Goal: Navigation & Orientation: Find specific page/section

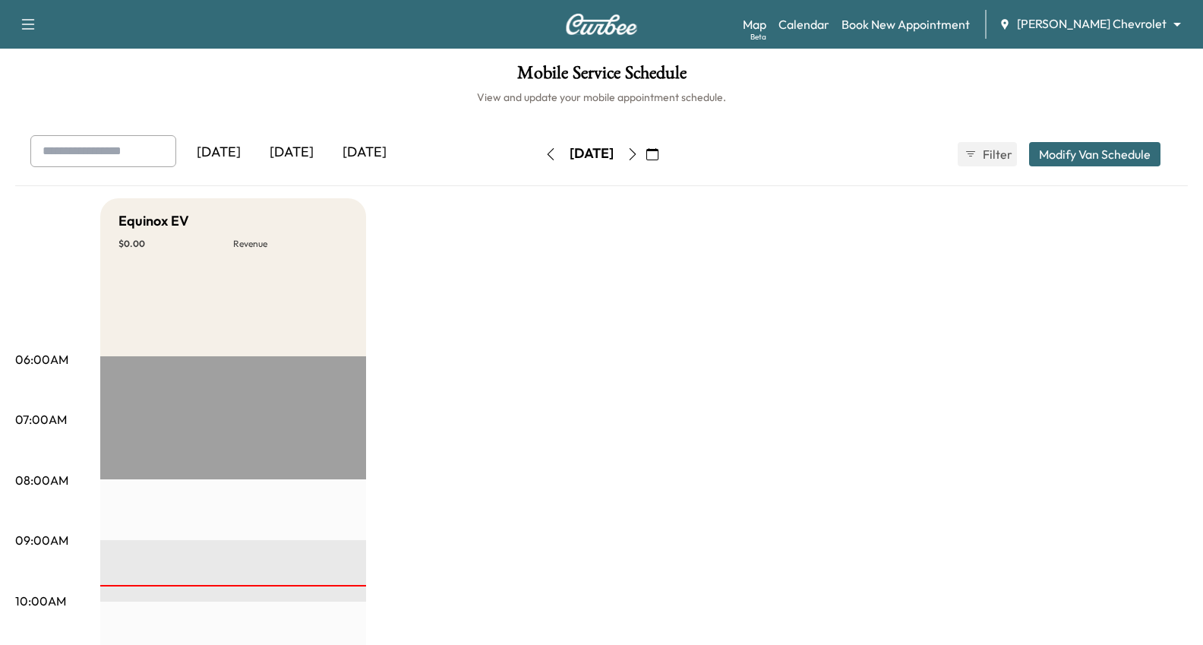
click at [1156, 18] on body "Support Log Out Map Beta Calendar Book New Appointment [PERSON_NAME] Chevrolet …" at bounding box center [601, 322] width 1203 height 645
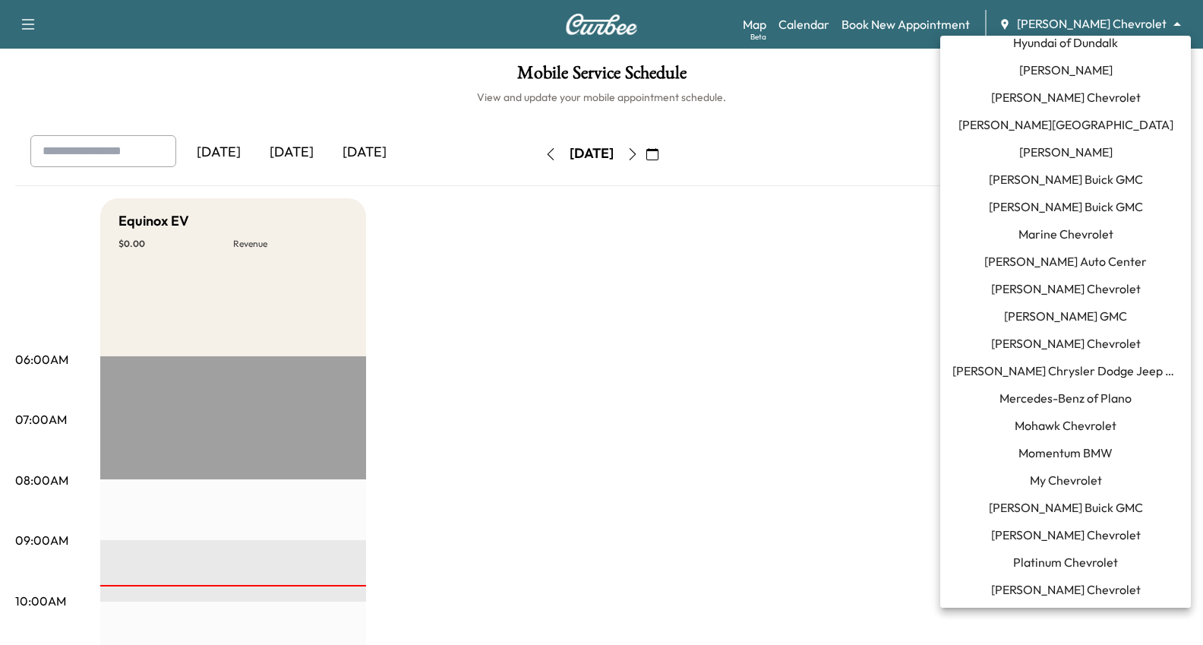
scroll to position [670, 0]
click at [1058, 342] on span "[PERSON_NAME] Chevrolet" at bounding box center [1066, 342] width 150 height 18
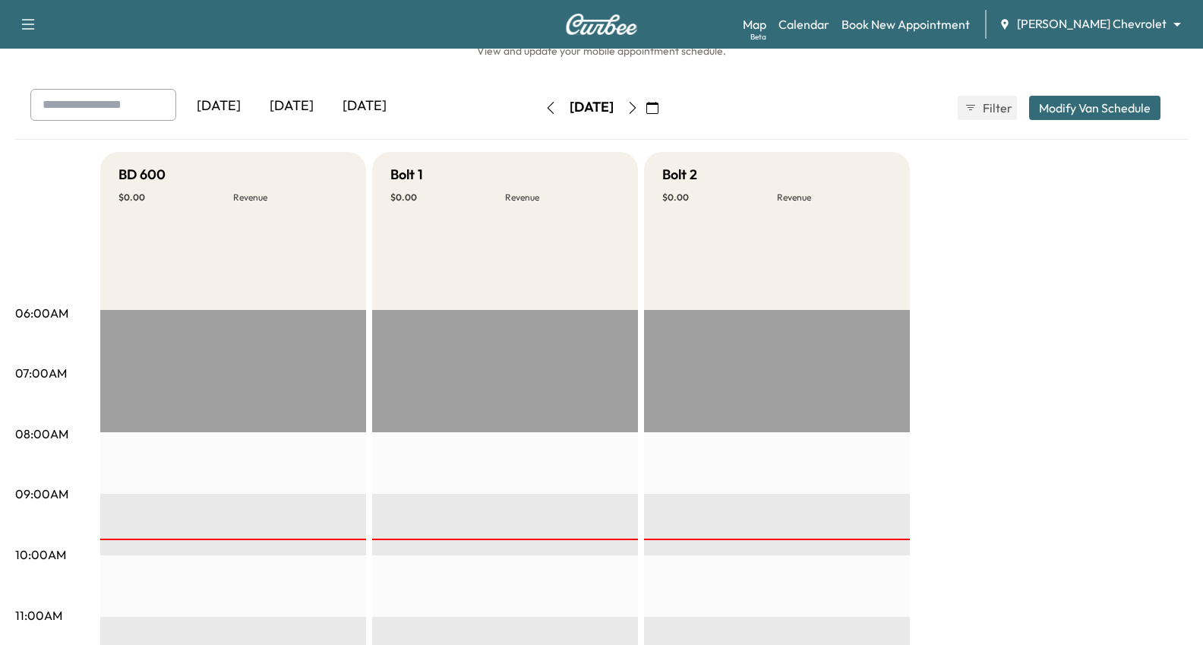
scroll to position [45, 0]
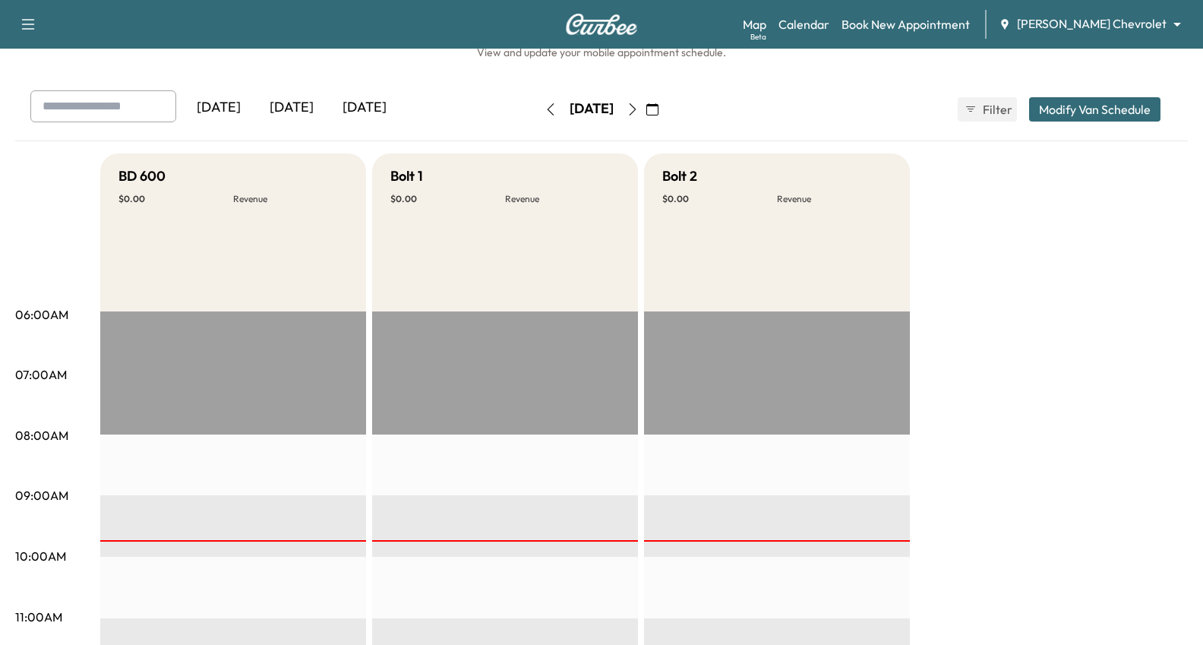
click at [538, 106] on button "button" at bounding box center [551, 109] width 26 height 24
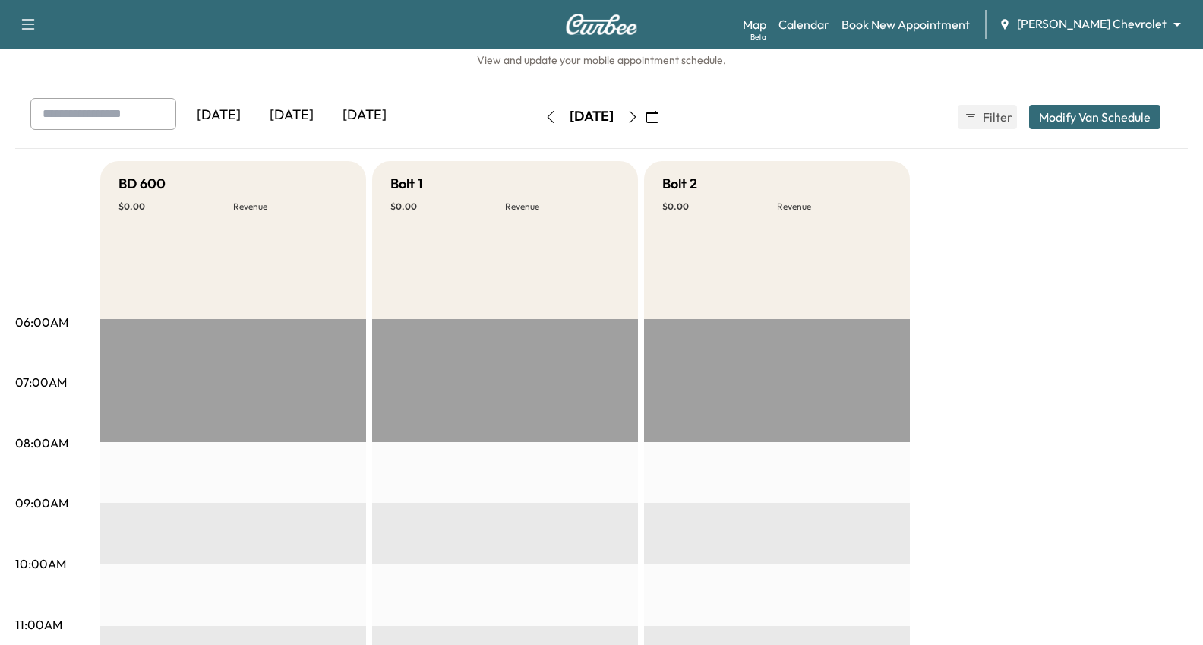
scroll to position [33, 0]
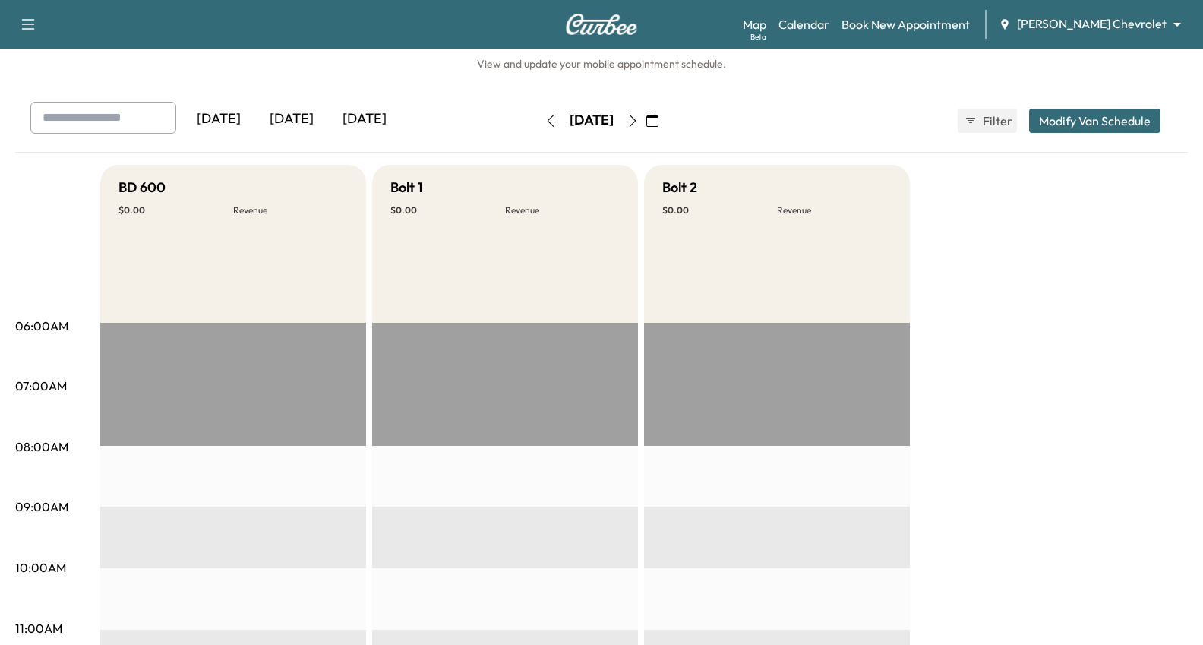
click at [544, 115] on icon "button" at bounding box center [550, 121] width 12 height 12
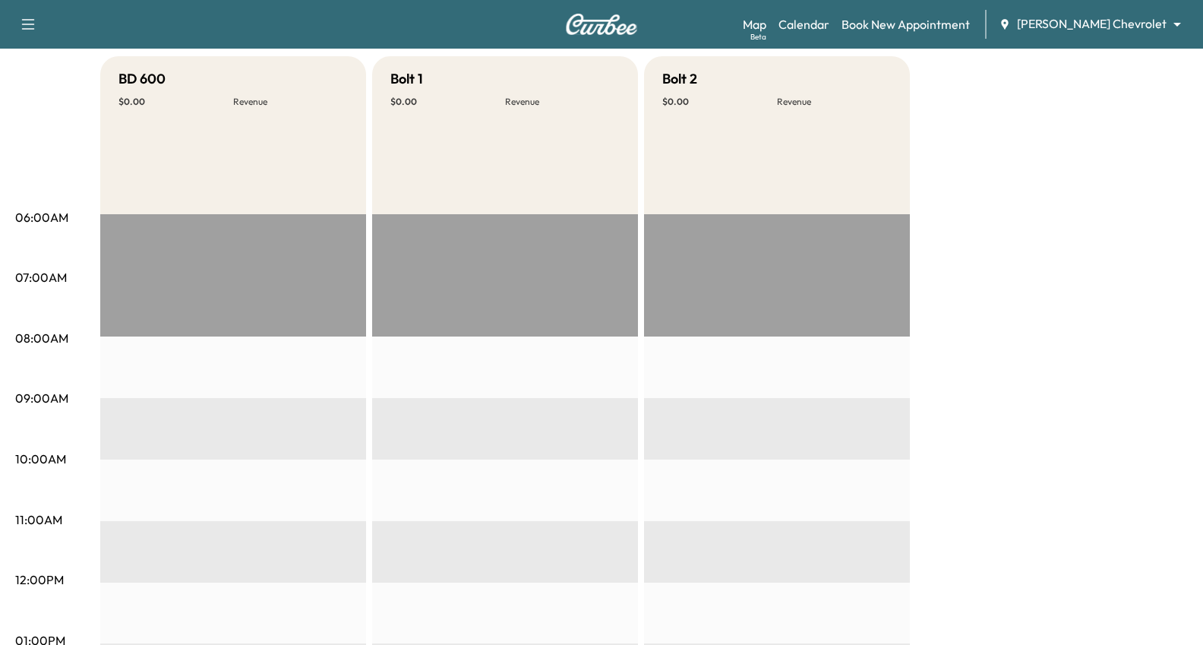
scroll to position [24, 0]
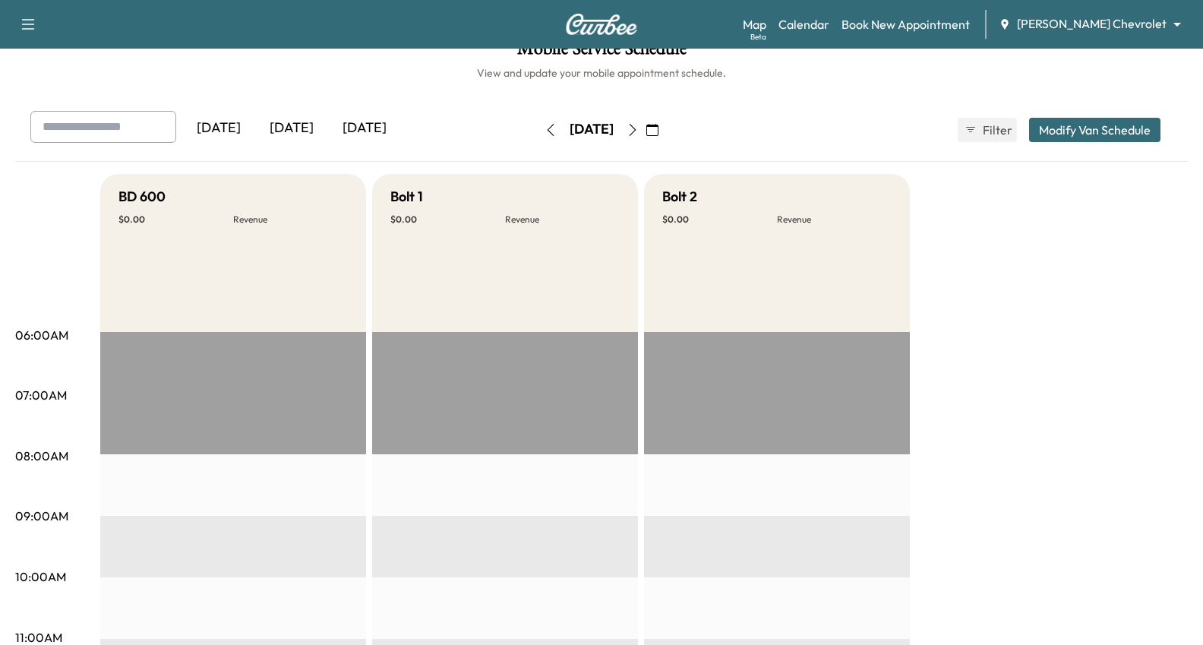
click at [538, 123] on button "button" at bounding box center [551, 130] width 26 height 24
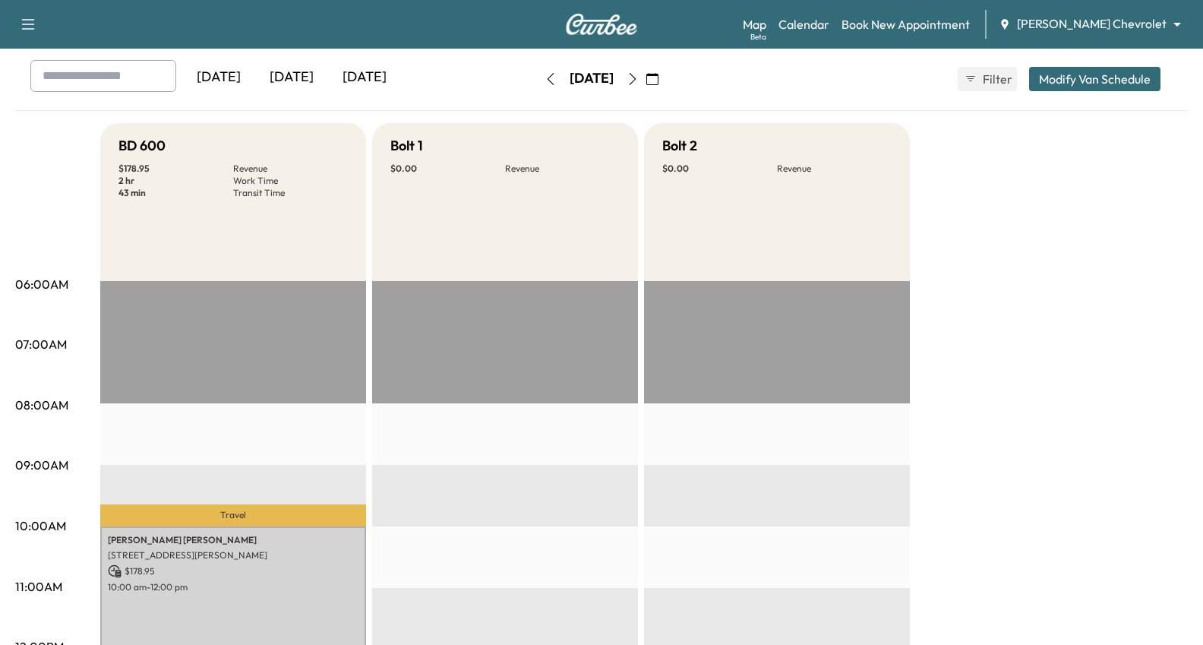
scroll to position [77, 0]
